Goal: Navigation & Orientation: Find specific page/section

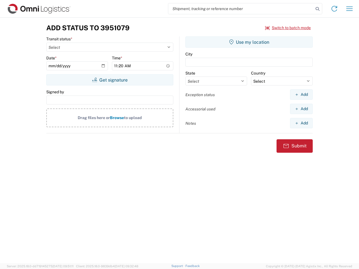
click at [241, 9] on input "search" at bounding box center [240, 8] width 145 height 11
click at [317, 9] on icon at bounding box center [317, 9] width 8 height 8
click at [334, 9] on icon at bounding box center [333, 8] width 9 height 9
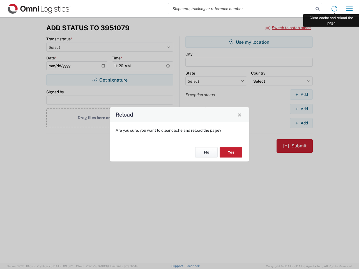
click at [349, 9] on div "Reload Are you sure, you want to clear cache and reload the page? No Yes" at bounding box center [179, 134] width 359 height 269
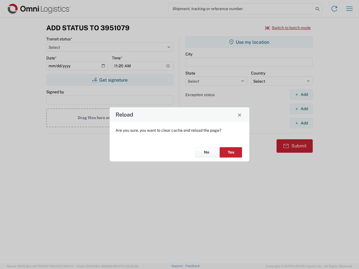
click at [288, 28] on div "Reload Are you sure, you want to clear cache and reload the page? No Yes" at bounding box center [179, 134] width 359 height 269
click at [110, 80] on div "Reload Are you sure, you want to clear cache and reload the page? No Yes" at bounding box center [179, 134] width 359 height 269
click at [249, 42] on div "Reload Are you sure, you want to clear cache and reload the page? No Yes" at bounding box center [179, 134] width 359 height 269
click at [301, 94] on div "Reload Are you sure, you want to clear cache and reload the page? No Yes" at bounding box center [179, 134] width 359 height 269
click at [301, 109] on div "Reload Are you sure, you want to clear cache and reload the page? No Yes" at bounding box center [179, 134] width 359 height 269
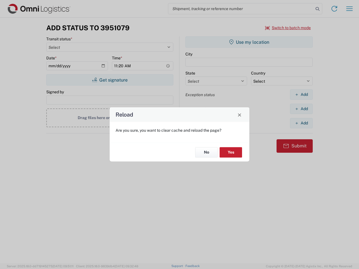
click at [301, 123] on div "Reload Are you sure, you want to clear cache and reload the page? No Yes" at bounding box center [179, 134] width 359 height 269
